Goal: Browse casually: Explore the website without a specific task or goal

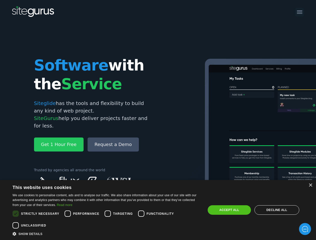
click at [169, 120] on img at bounding box center [306, 142] width 275 height 166
click at [310, 185] on div "×" at bounding box center [310, 186] width 4 height 4
click at [16, 214] on div "Cookie consent dialog" at bounding box center [16, 214] width 12 height 12
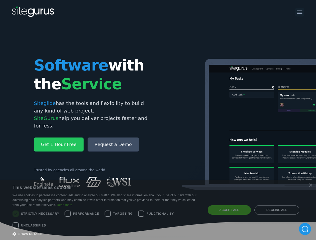
click at [68, 214] on icon at bounding box center [158, 224] width 316 height 26
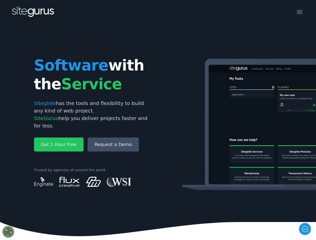
click at [108, 214] on icon at bounding box center [158, 224] width 316 height 26
click at [169, 214] on img at bounding box center [306, 142] width 275 height 166
click at [16, 225] on icon at bounding box center [158, 224] width 316 height 26
click at [229, 210] on img at bounding box center [306, 142] width 275 height 166
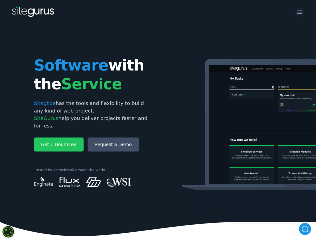
click at [277, 210] on img at bounding box center [306, 142] width 275 height 166
